Goal: Task Accomplishment & Management: Manage account settings

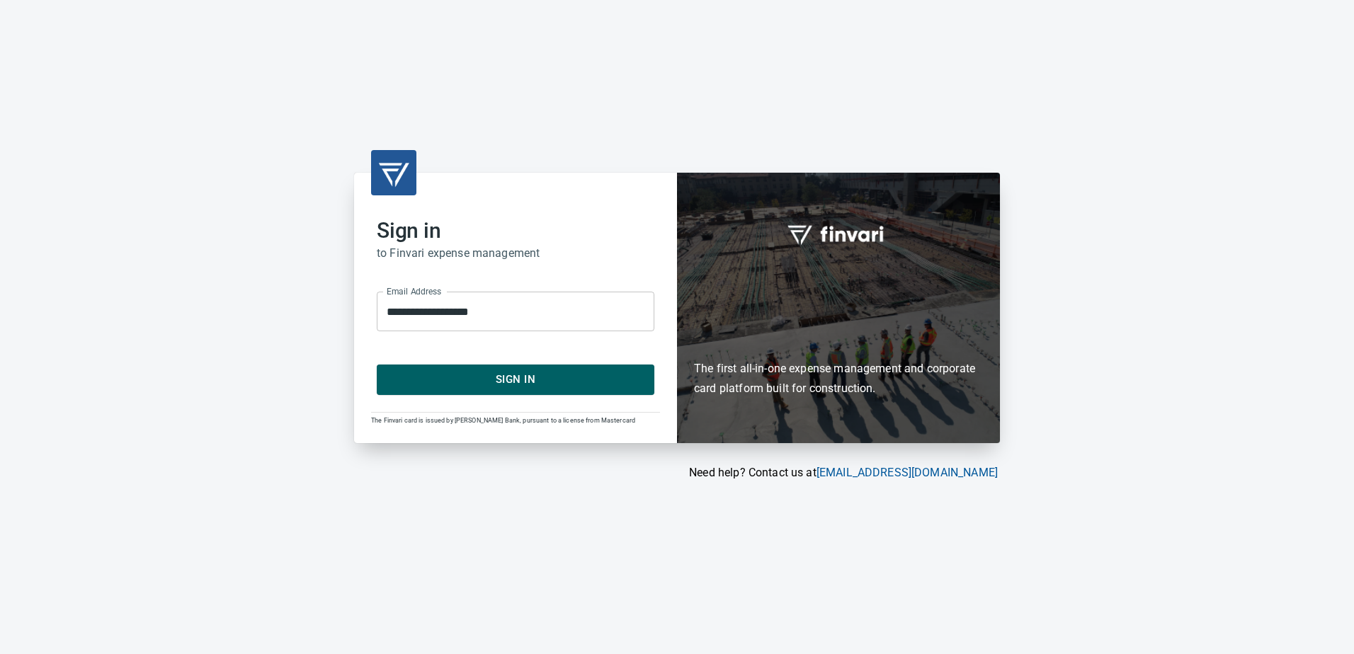
click at [524, 386] on span "Sign In" at bounding box center [515, 379] width 246 height 18
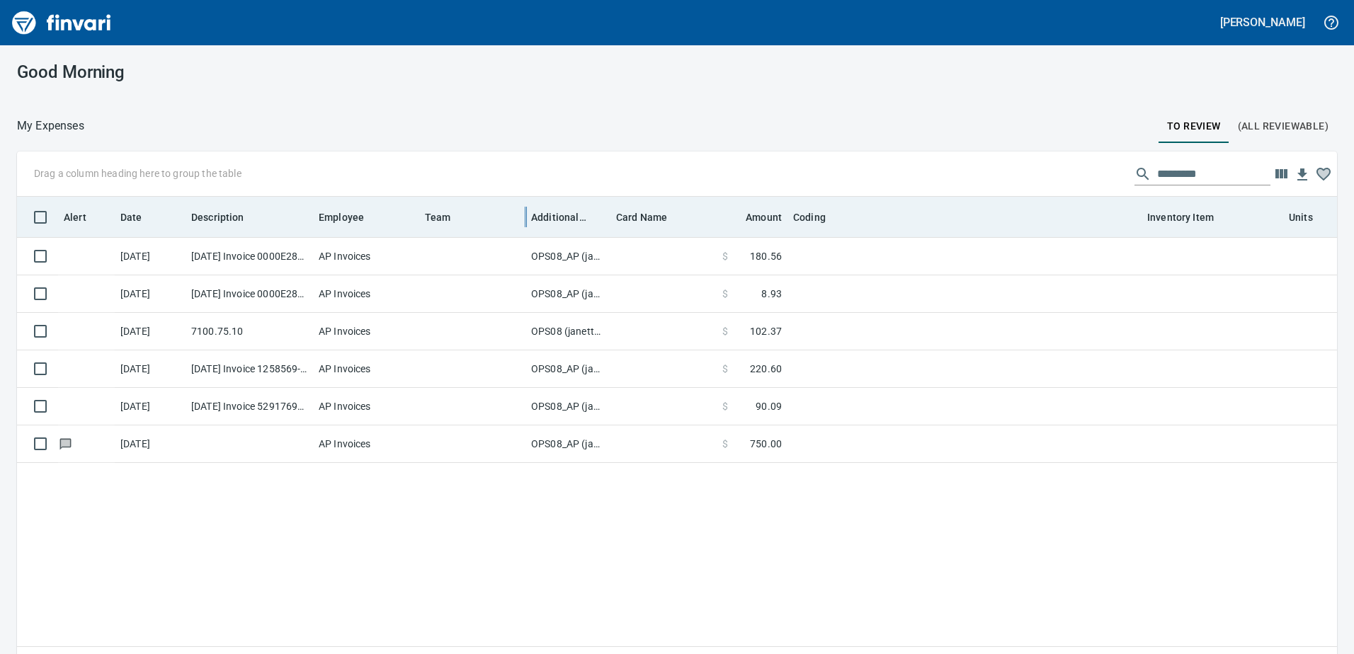
scroll to position [477, 1299]
click at [558, 218] on span "Additional Reviewer" at bounding box center [558, 217] width 55 height 17
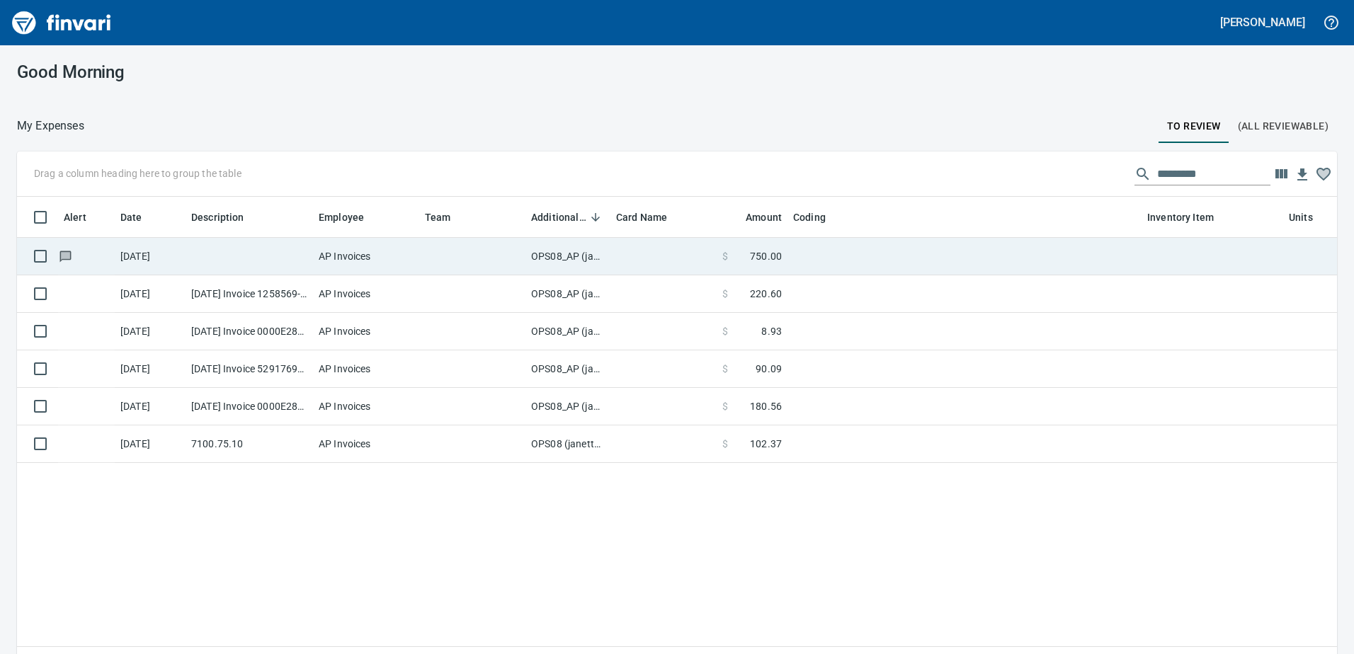
click at [562, 256] on td "OPS08_AP (janettep, samr)" at bounding box center [568, 257] width 85 height 38
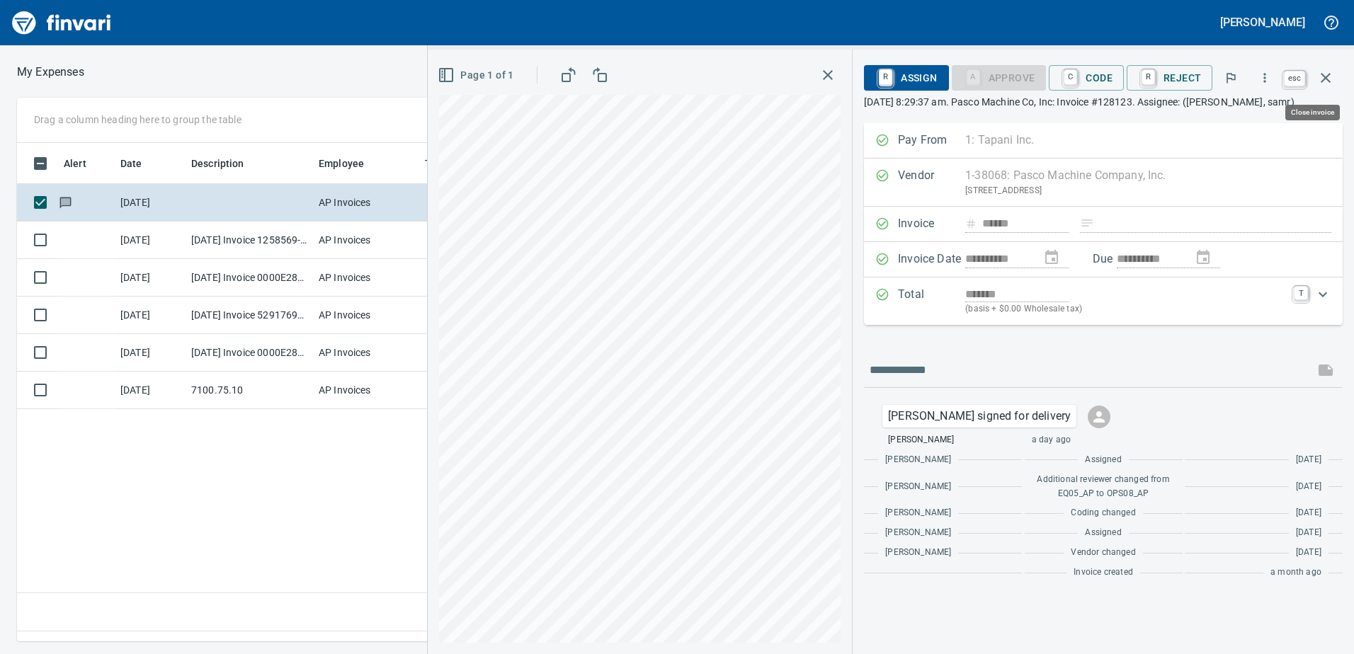
scroll to position [477, 955]
click at [1327, 76] on icon "button" at bounding box center [1326, 78] width 10 height 10
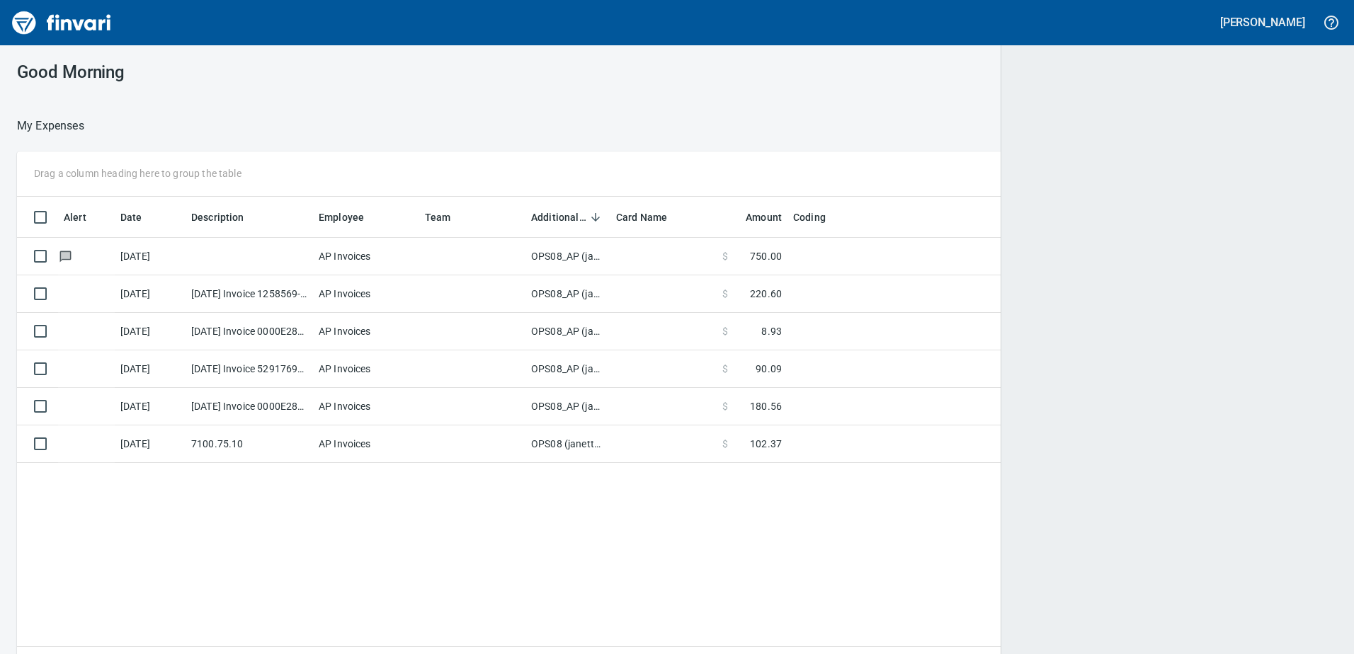
scroll to position [1, 1]
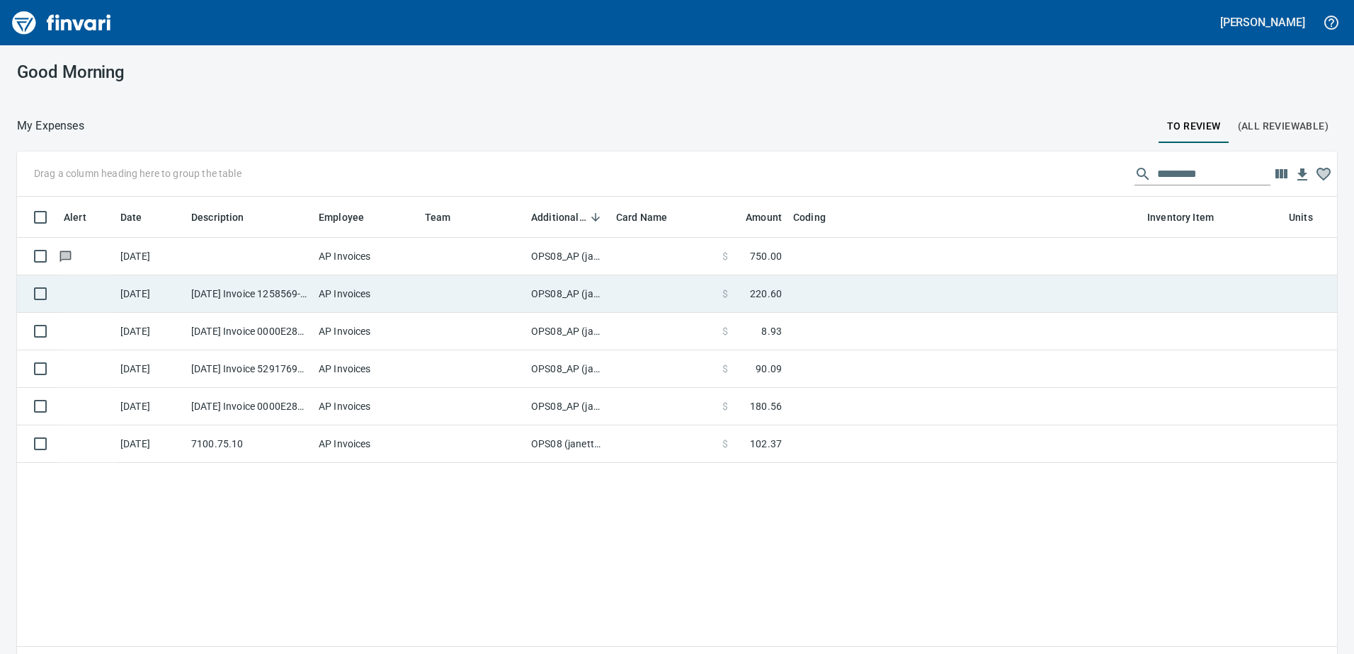
click at [557, 295] on td "OPS08_AP (janettep, samr)" at bounding box center [568, 295] width 85 height 38
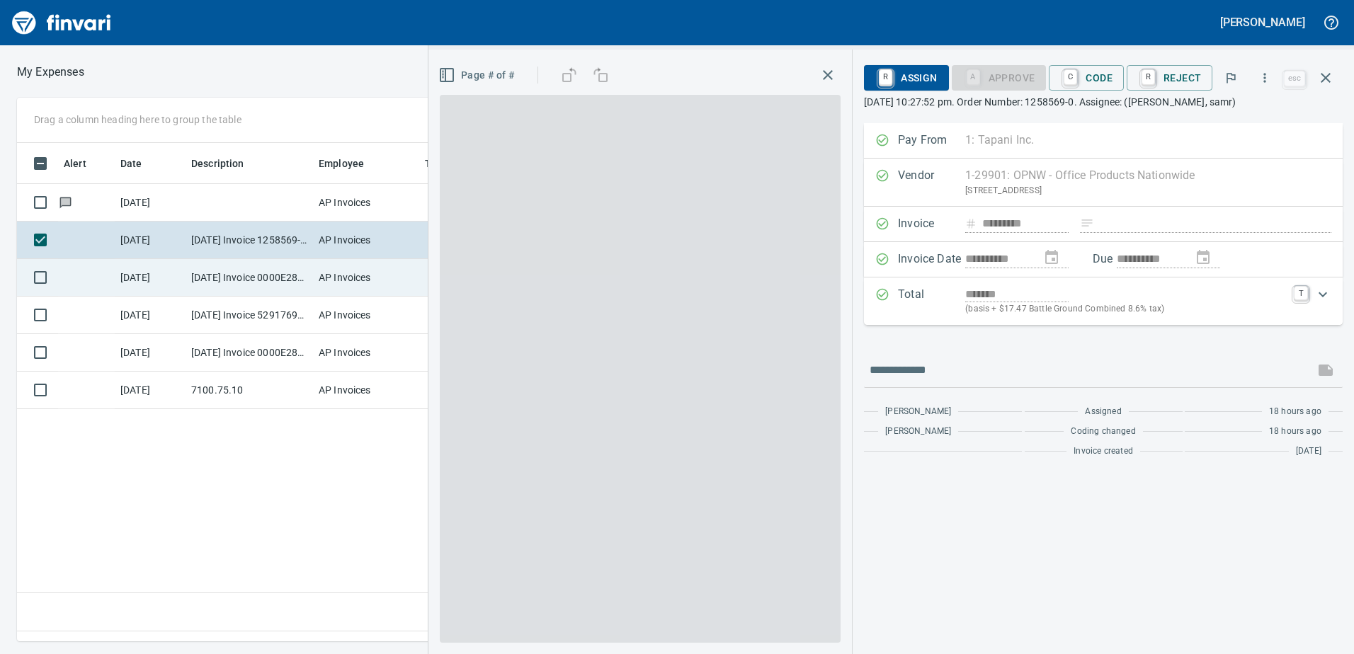
scroll to position [477, 955]
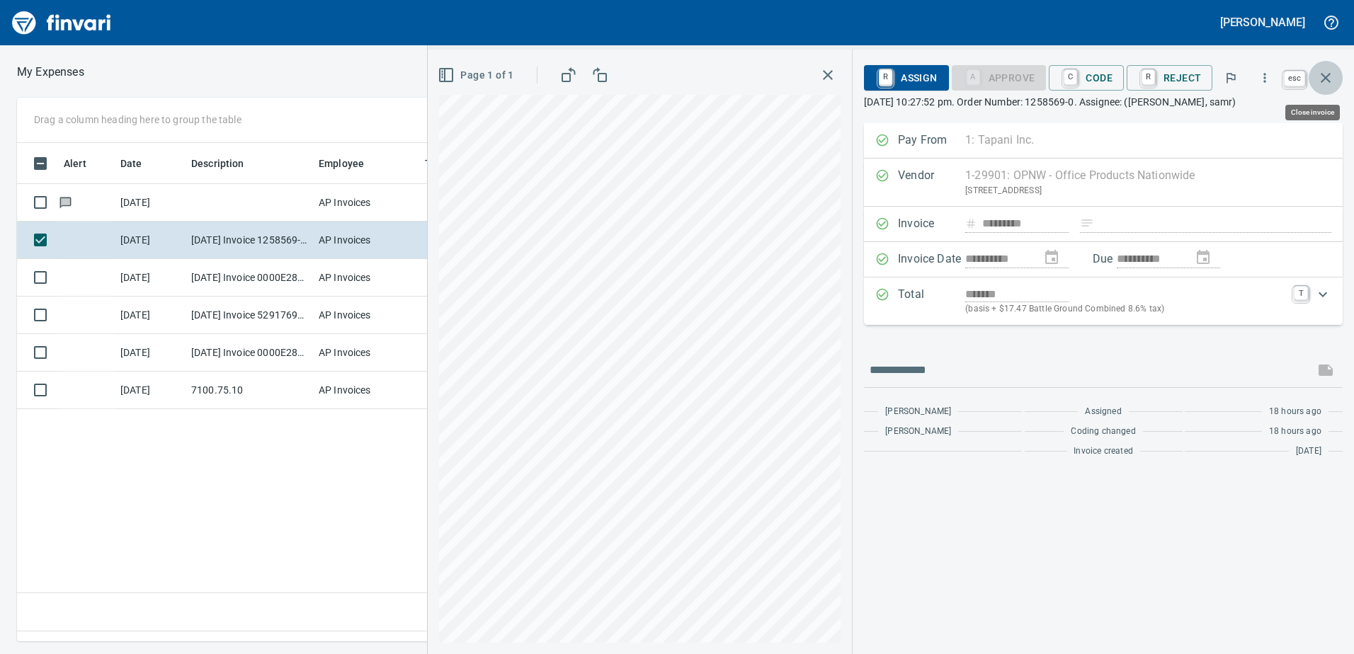
click at [1330, 82] on icon "button" at bounding box center [1326, 78] width 10 height 10
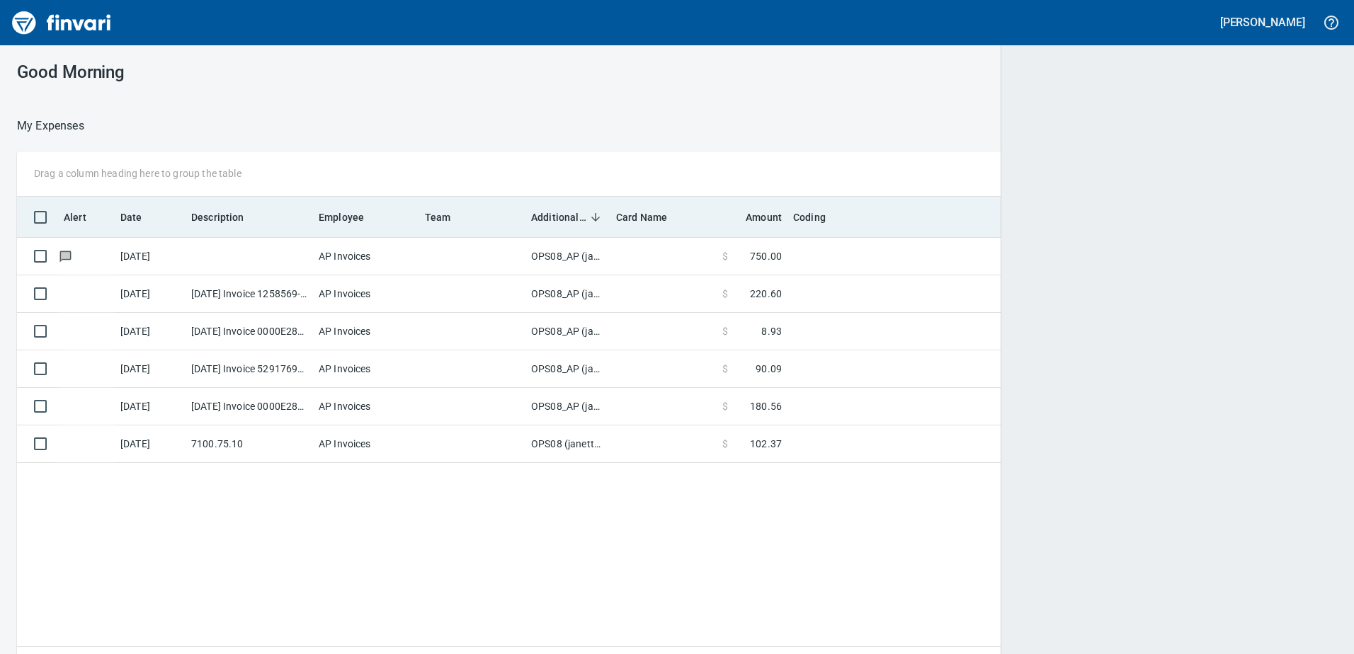
scroll to position [477, 1296]
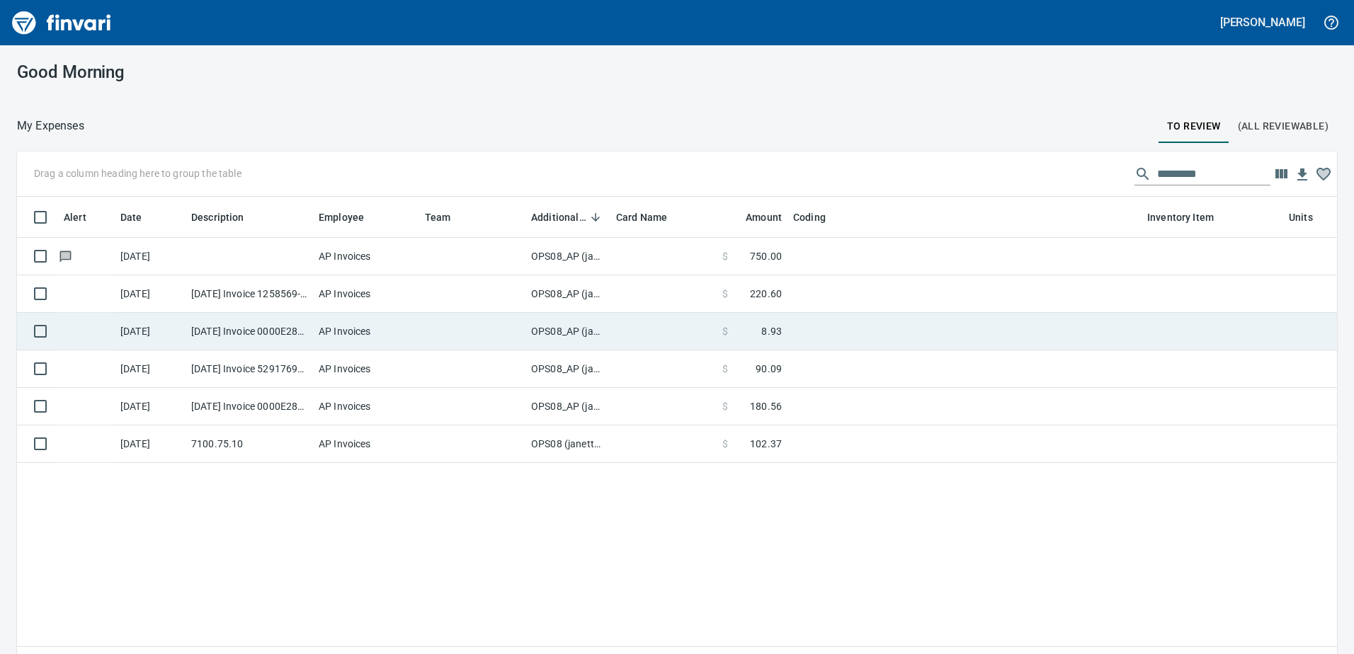
click at [569, 333] on td "OPS08_AP (janettep, samr)" at bounding box center [568, 332] width 85 height 38
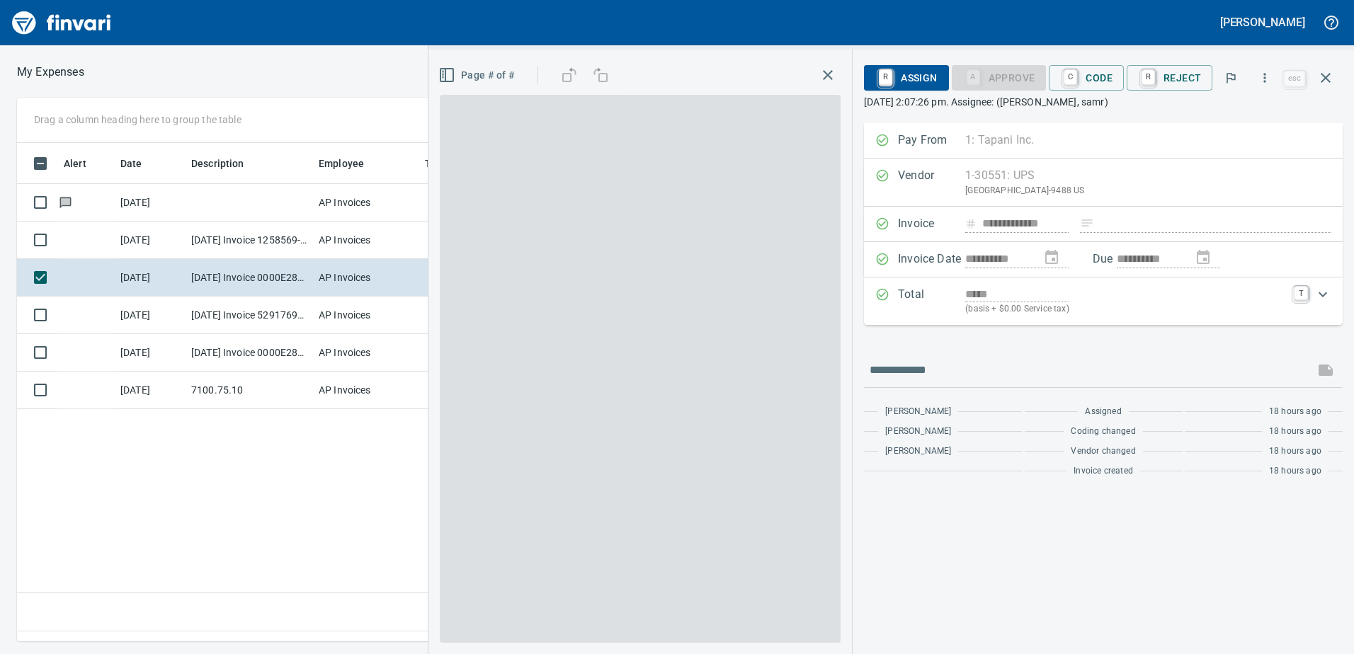
scroll to position [477, 955]
